Goal: Information Seeking & Learning: Find contact information

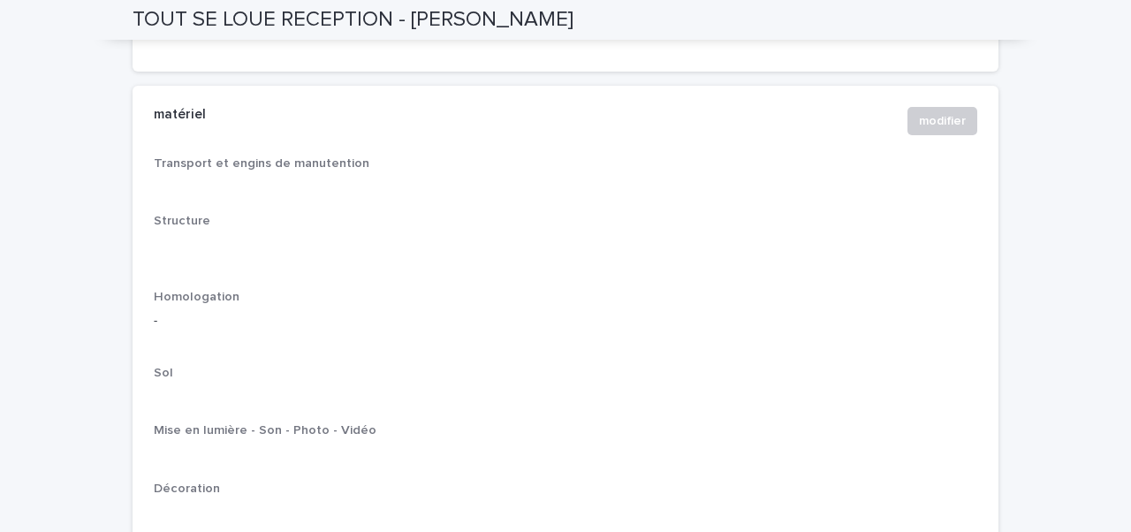
scroll to position [1680, 0]
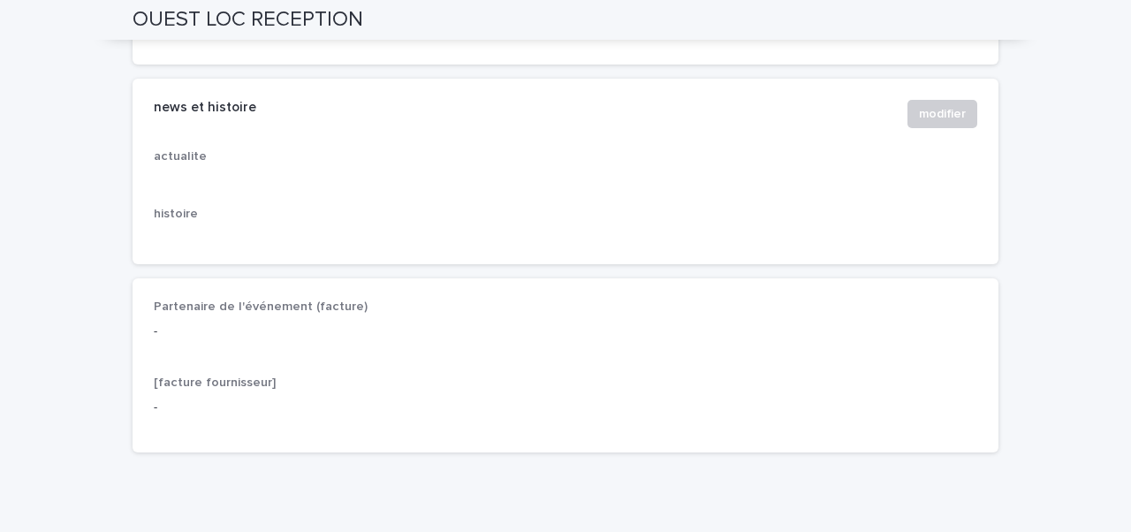
scroll to position [3160, 0]
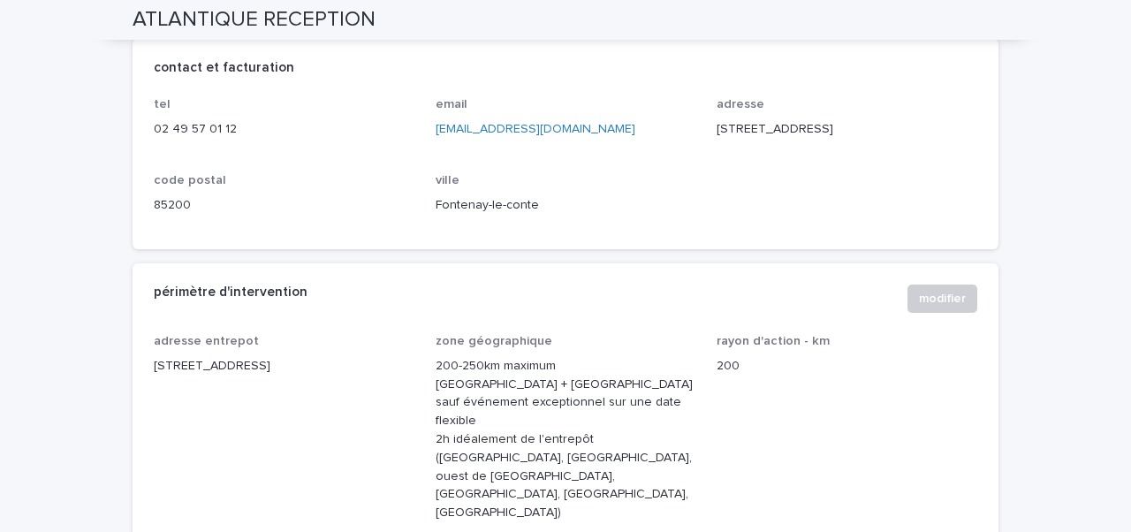
scroll to position [874, 0]
drag, startPoint x: 627, startPoint y: 148, endPoint x: 435, endPoint y: 143, distance: 191.9
click at [436, 140] on p "a.santos@atlantique-reception.fr" at bounding box center [566, 130] width 261 height 19
copy link "a.santos@atlantique-reception.fr"
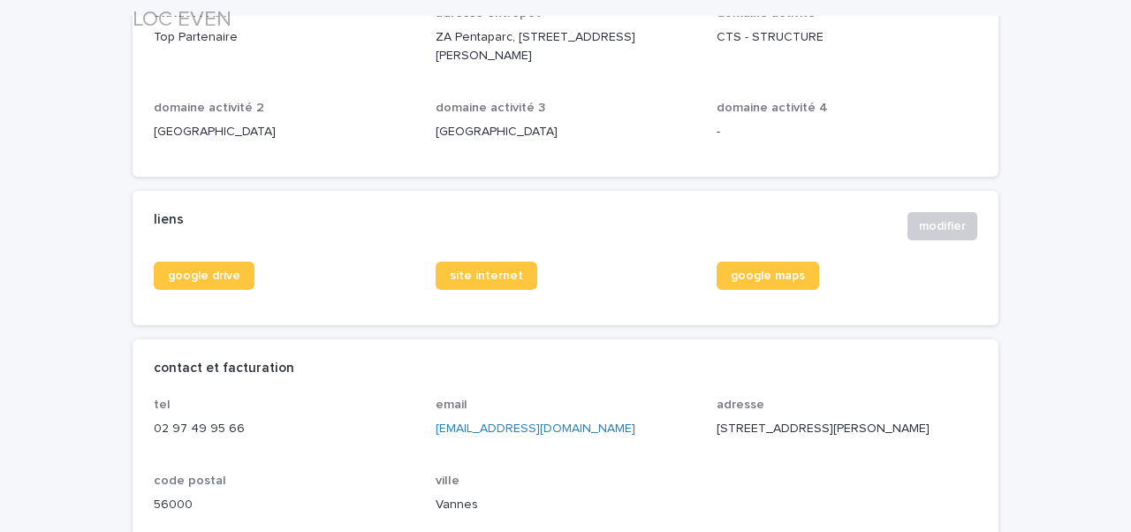
scroll to position [612, 0]
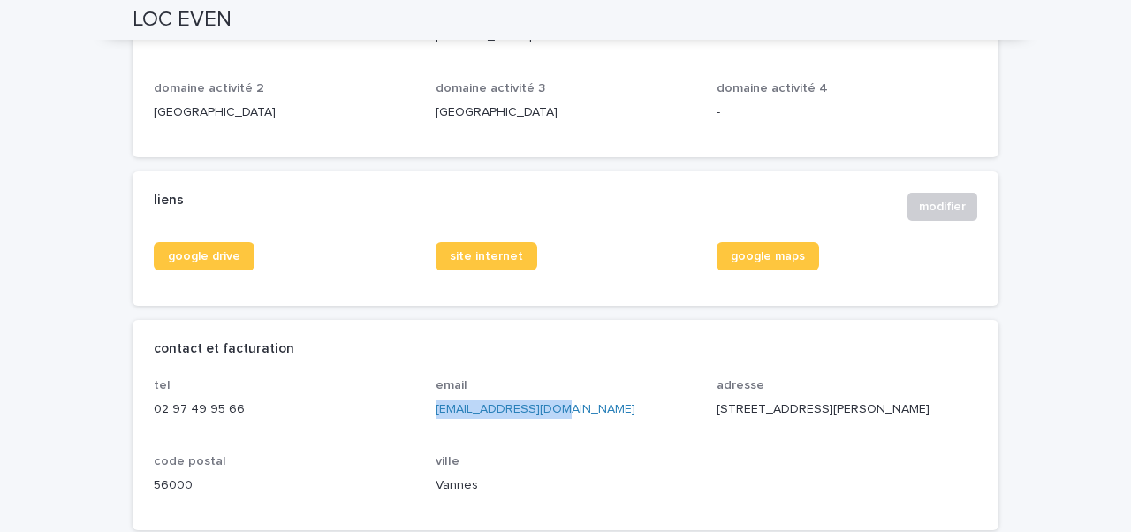
drag, startPoint x: 565, startPoint y: 409, endPoint x: 435, endPoint y: 408, distance: 129.9
click at [436, 408] on p "contact@loceven.com" at bounding box center [566, 409] width 261 height 19
copy link "contact@loceven.com"
